Goal: Information Seeking & Learning: Learn about a topic

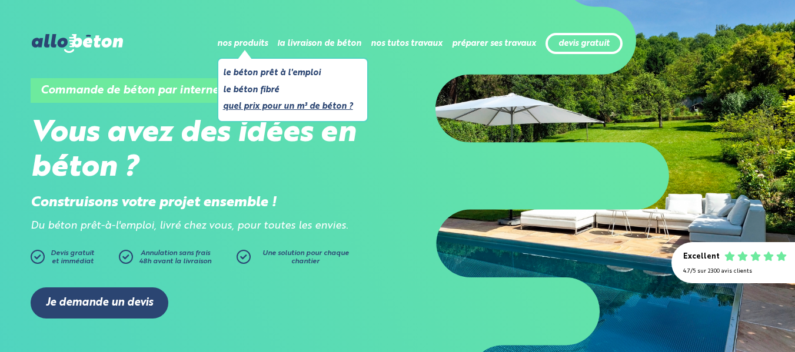
click at [285, 107] on link "Quel prix pour un m³ de béton ?" at bounding box center [288, 106] width 130 height 15
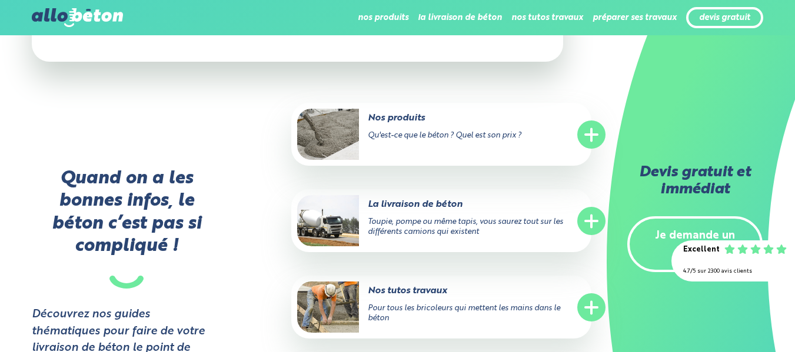
scroll to position [1353, 0]
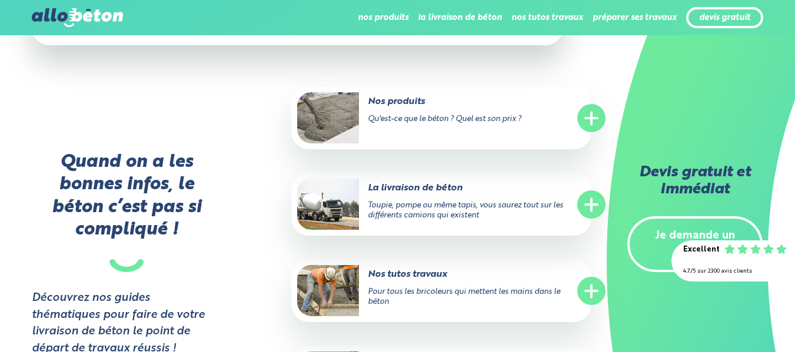
click at [594, 191] on circle at bounding box center [591, 205] width 28 height 28
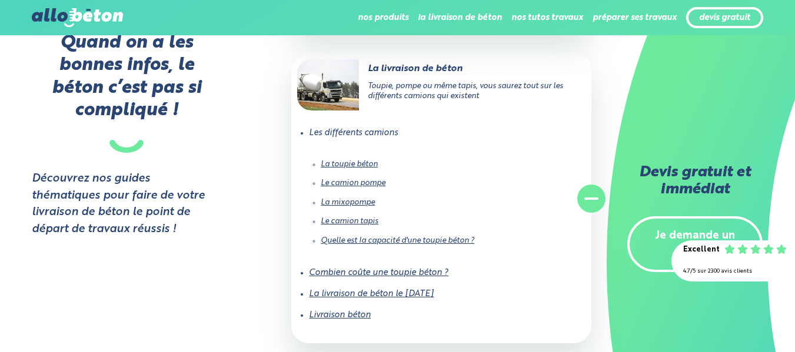
scroll to position [1470, 0]
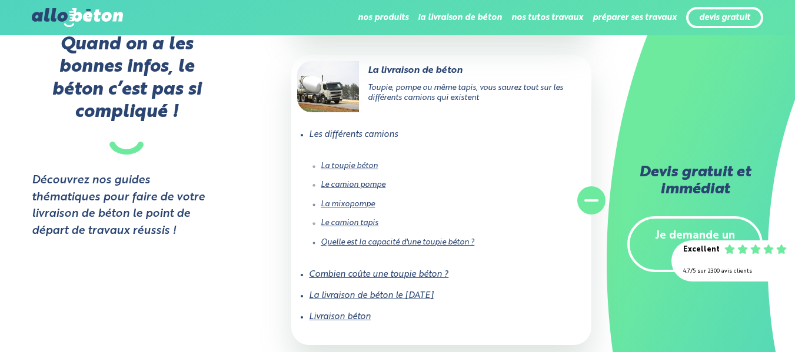
click at [384, 271] on link "Combien coûte une toupie béton ?" at bounding box center [378, 275] width 139 height 8
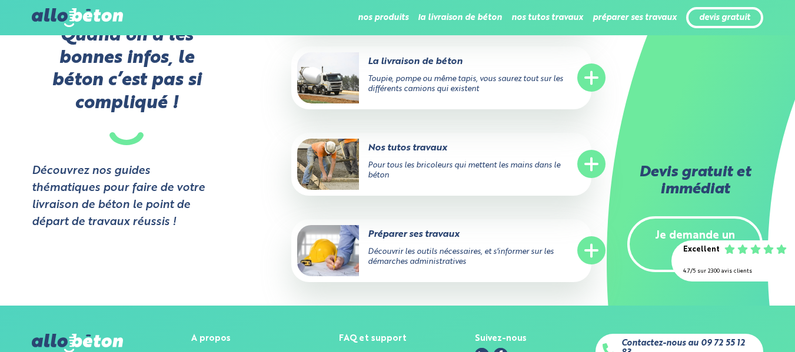
scroll to position [2470, 0]
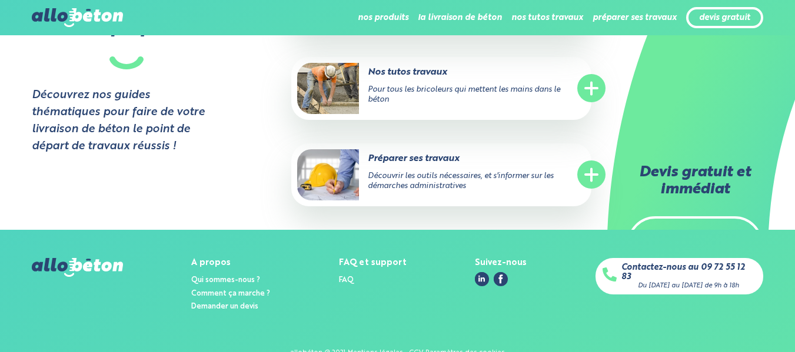
click at [710, 7] on div "devis gratuit" at bounding box center [724, 18] width 77 height 22
click at [708, 13] on link "devis gratuit" at bounding box center [724, 18] width 51 height 10
